Goal: Information Seeking & Learning: Learn about a topic

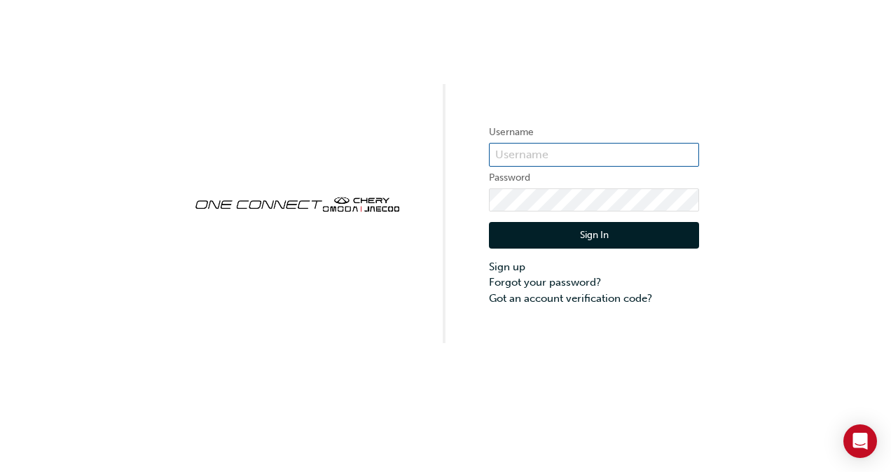
type input "ONE00371"
click at [548, 242] on button "Sign In" at bounding box center [594, 235] width 210 height 27
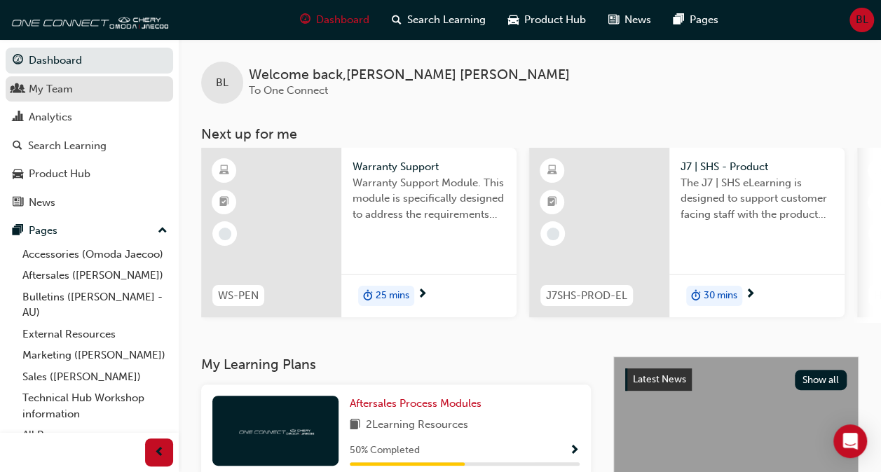
click at [69, 86] on div "My Team" at bounding box center [51, 89] width 44 height 16
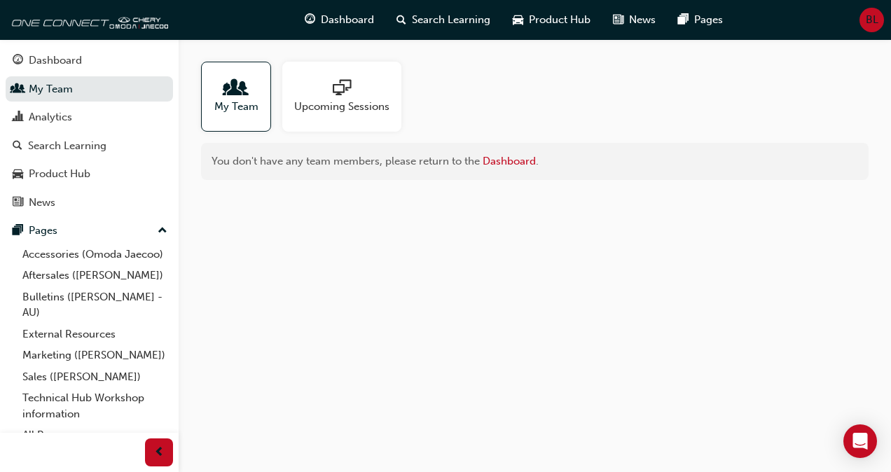
click at [220, 99] on span "My Team" at bounding box center [236, 107] width 44 height 16
click at [101, 116] on div "Analytics" at bounding box center [89, 118] width 153 height 18
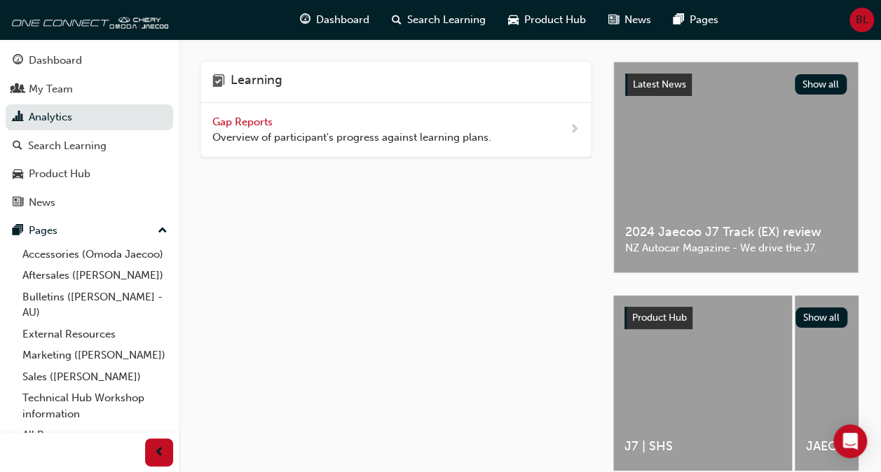
click at [262, 137] on span "Overview of participant's progress against learning plans." at bounding box center [351, 138] width 279 height 16
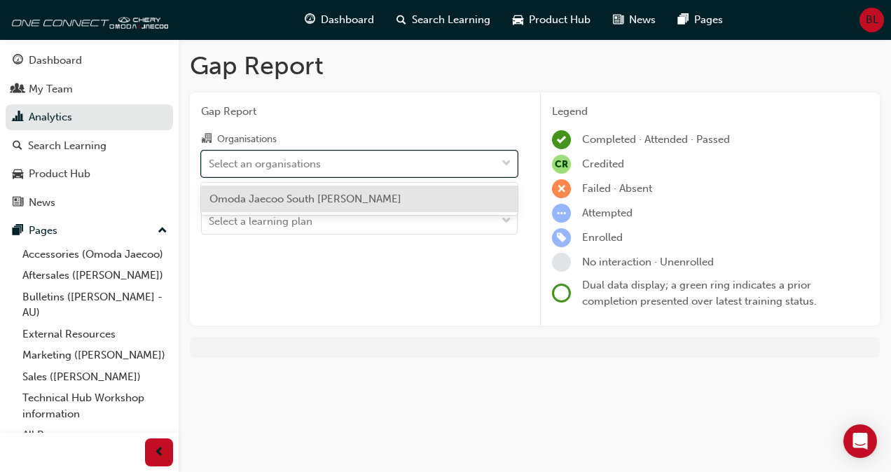
click at [290, 164] on div "Select an organisations" at bounding box center [265, 164] width 112 height 16
click at [210, 164] on input "Organisations option Omoda Jaecoo South [PERSON_NAME] focused, 1 of 1. 1 result…" at bounding box center [209, 163] width 1 height 12
click at [304, 199] on span "Omoda Jaecoo South [PERSON_NAME]" at bounding box center [306, 199] width 192 height 13
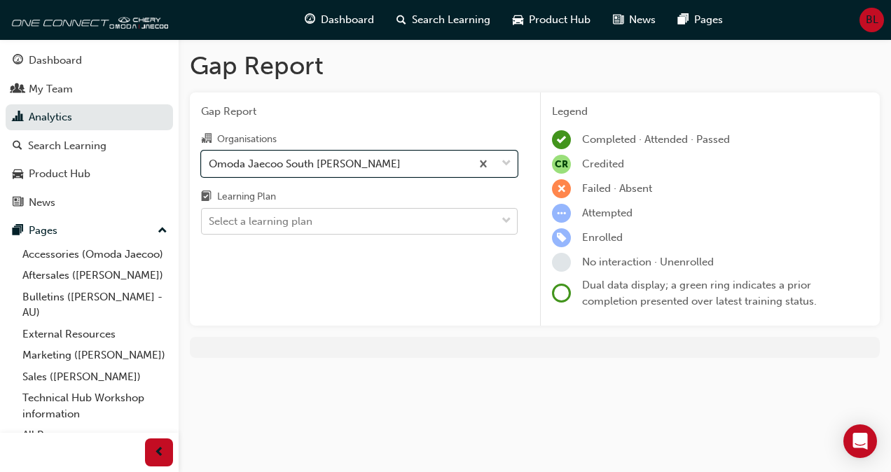
click at [311, 214] on div "Select a learning plan" at bounding box center [261, 222] width 104 height 16
click at [210, 215] on input "Learning Plan Select a learning plan" at bounding box center [209, 221] width 1 height 12
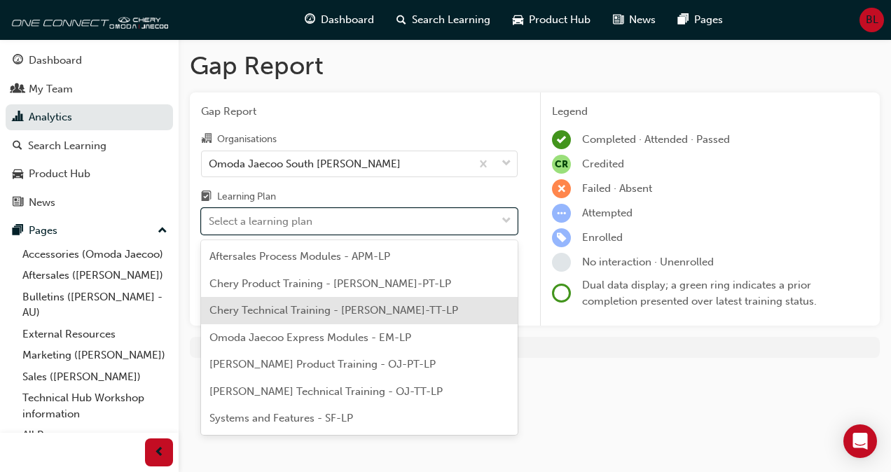
click at [352, 310] on span "Chery Technical Training - [PERSON_NAME]-TT-LP" at bounding box center [334, 310] width 249 height 13
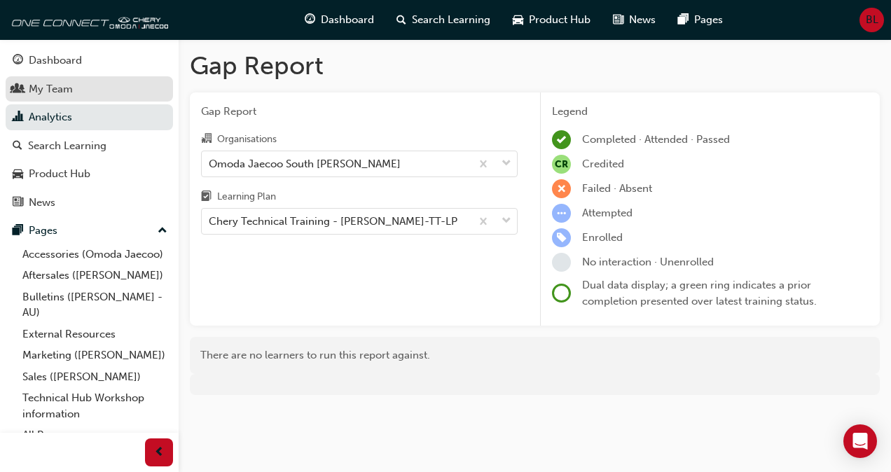
click at [123, 92] on div "My Team" at bounding box center [89, 90] width 153 height 18
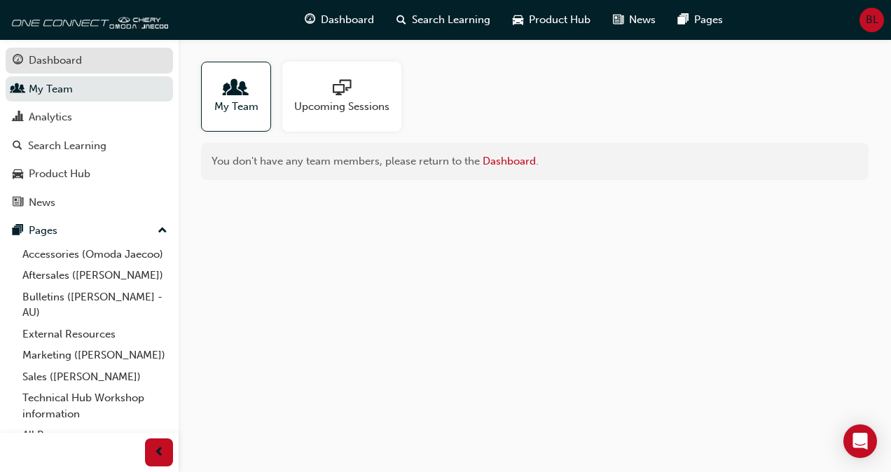
click at [111, 56] on div "Dashboard" at bounding box center [89, 61] width 153 height 18
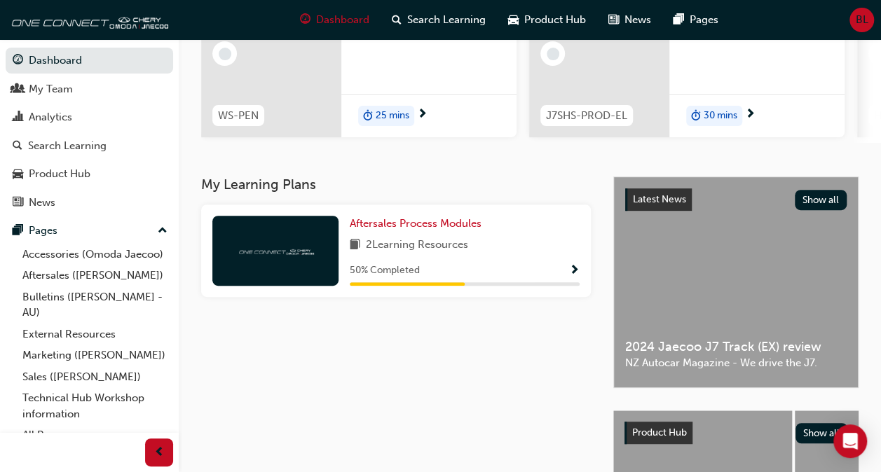
scroll to position [210, 0]
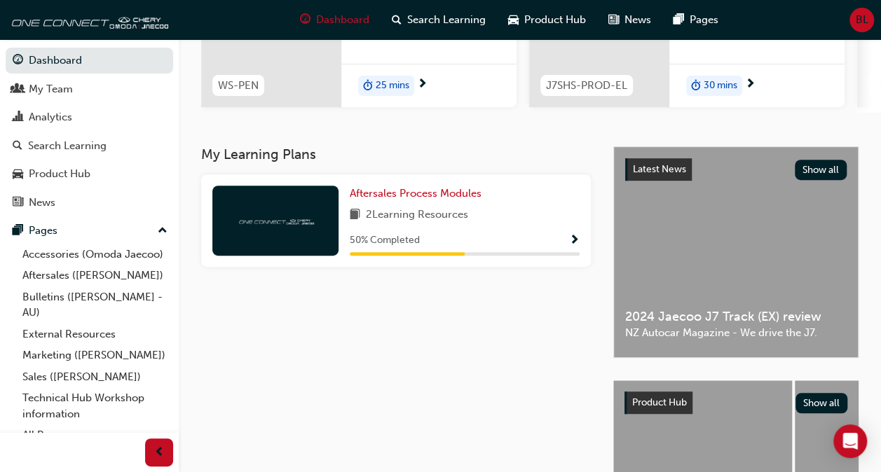
click at [476, 230] on div "Aftersales Process Modules 2 Learning Resources 50 % Completed" at bounding box center [465, 221] width 230 height 70
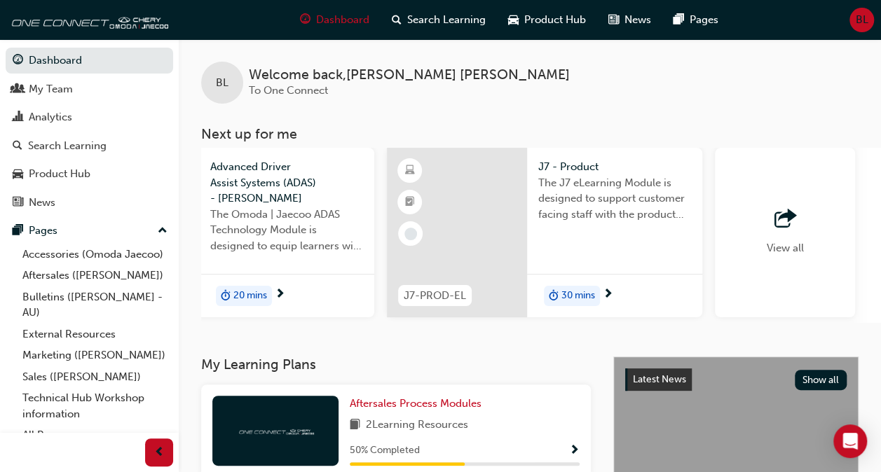
scroll to position [0, 1138]
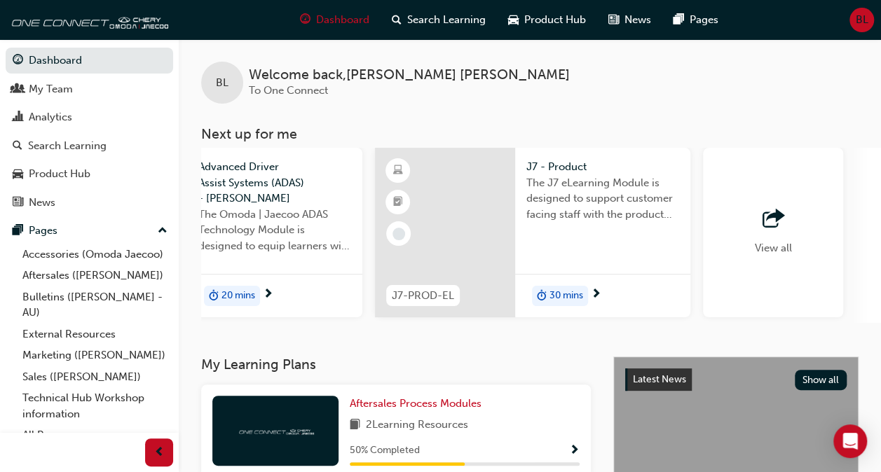
click at [792, 242] on div "View all" at bounding box center [773, 233] width 140 height 170
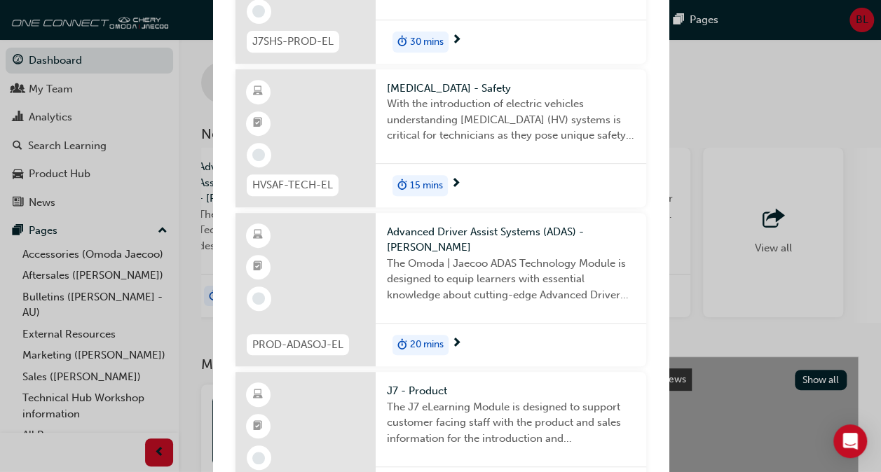
scroll to position [0, 0]
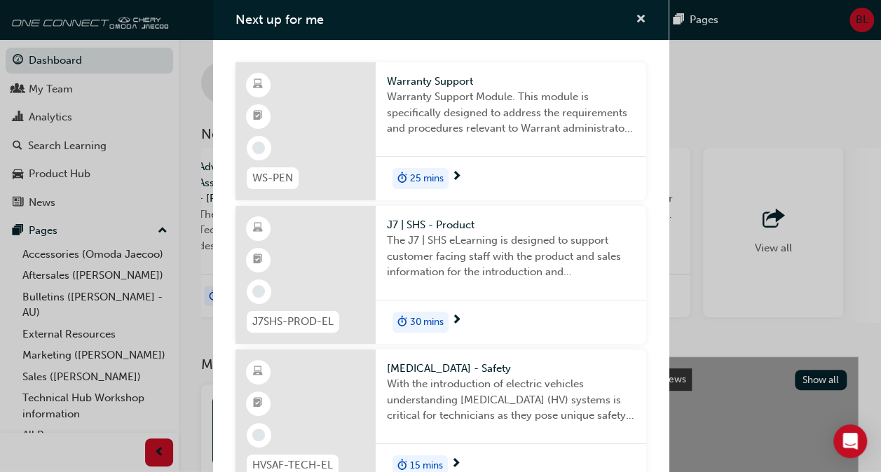
click at [636, 22] on span "cross-icon" at bounding box center [641, 20] width 11 height 13
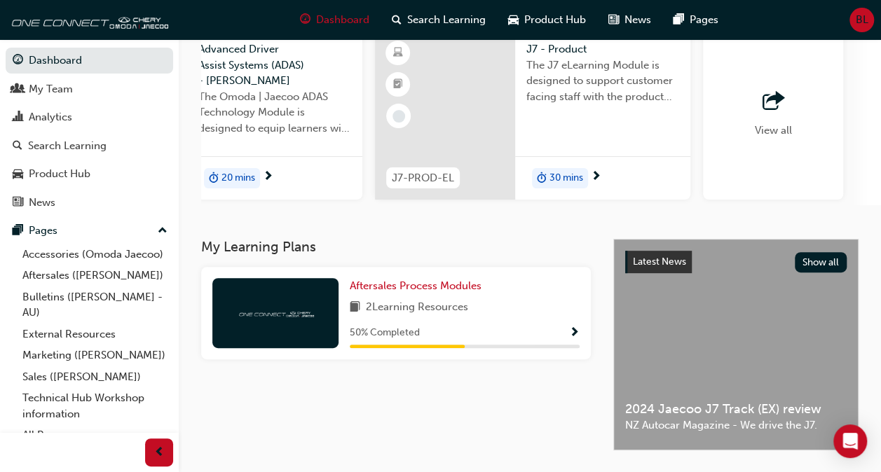
scroll to position [140, 0]
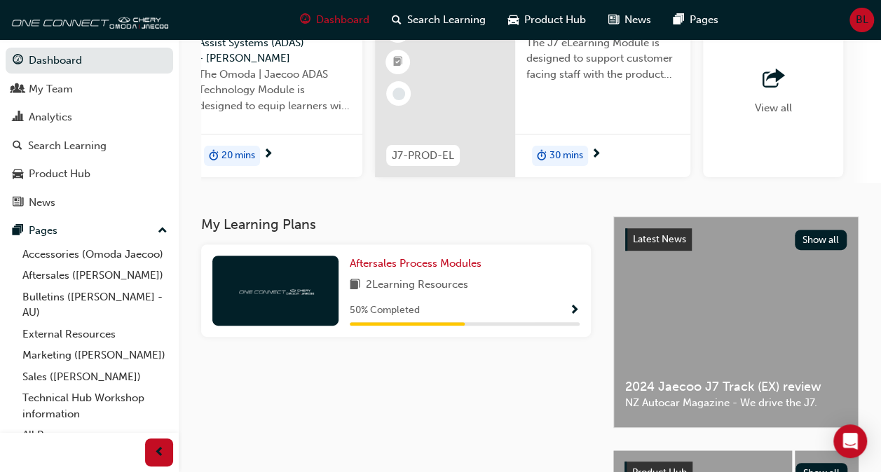
click at [339, 305] on div "Aftersales Process Modules 2 Learning Resources 50 % Completed" at bounding box center [396, 291] width 390 height 92
click at [581, 314] on div "Aftersales Process Modules 2 Learning Resources 50 % Completed" at bounding box center [396, 291] width 390 height 92
click at [575, 313] on span "Show Progress" at bounding box center [574, 311] width 11 height 13
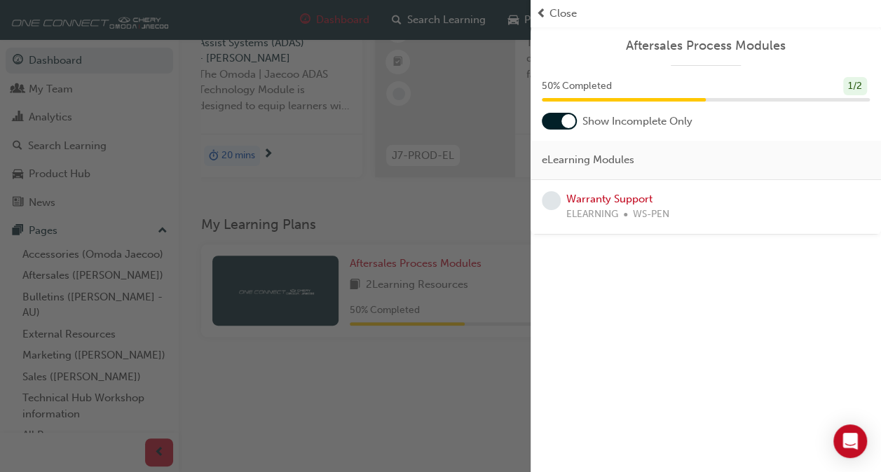
click at [561, 109] on div "50 % Completed 1 / 2" at bounding box center [705, 95] width 350 height 36
click at [558, 118] on div at bounding box center [559, 121] width 35 height 17
click at [582, 254] on link "Warranty Support" at bounding box center [609, 253] width 86 height 13
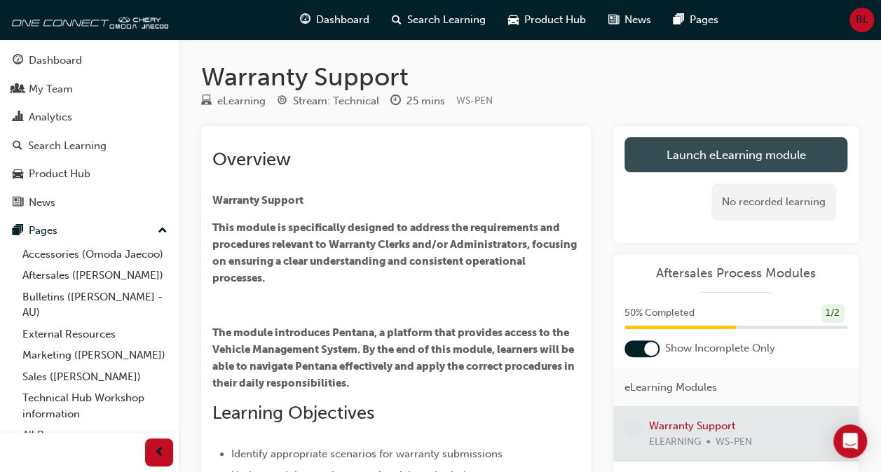
click at [685, 151] on link "Launch eLearning module" at bounding box center [735, 154] width 223 height 35
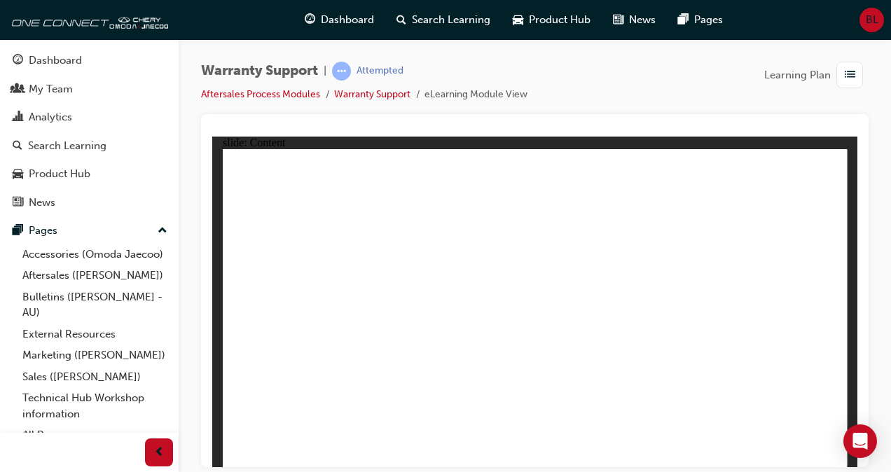
drag, startPoint x: 821, startPoint y: 452, endPoint x: 834, endPoint y: 449, distance: 12.9
